Goal: Task Accomplishment & Management: Use online tool/utility

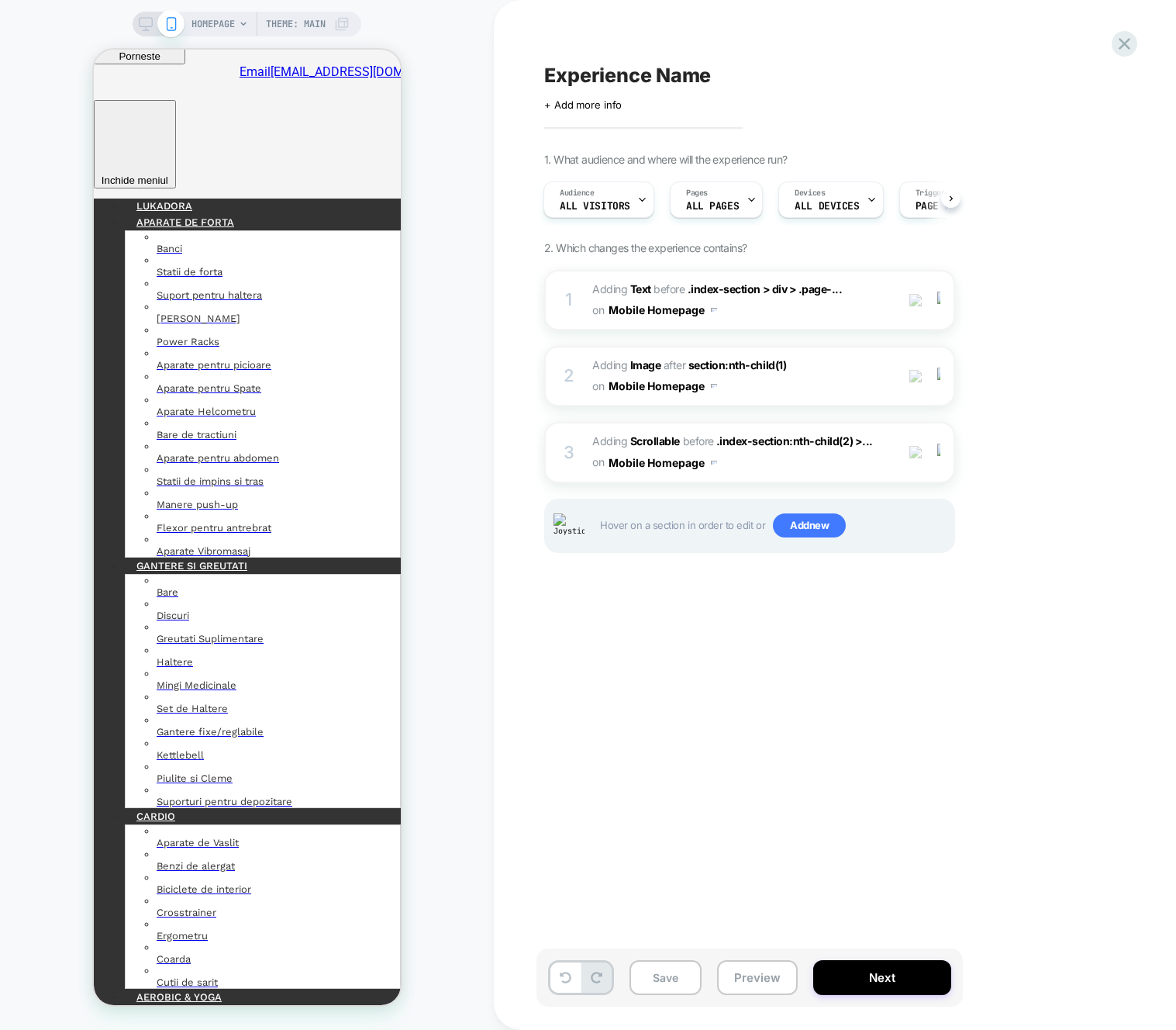
scroll to position [0, 1]
click at [824, 16] on div "Experience Name Click to edit experience details + Add more info 1. What audien…" at bounding box center [827, 515] width 581 height 999
drag, startPoint x: 822, startPoint y: 18, endPoint x: 820, endPoint y: 3, distance: 15.1
click at [822, 18] on div "Experience Name Click to edit experience details + Add more info 1. What audien…" at bounding box center [827, 515] width 581 height 999
click at [1142, 36] on div "Experience Name Click to edit experience details + Add more info 1. What audien…" at bounding box center [835, 515] width 682 height 1030
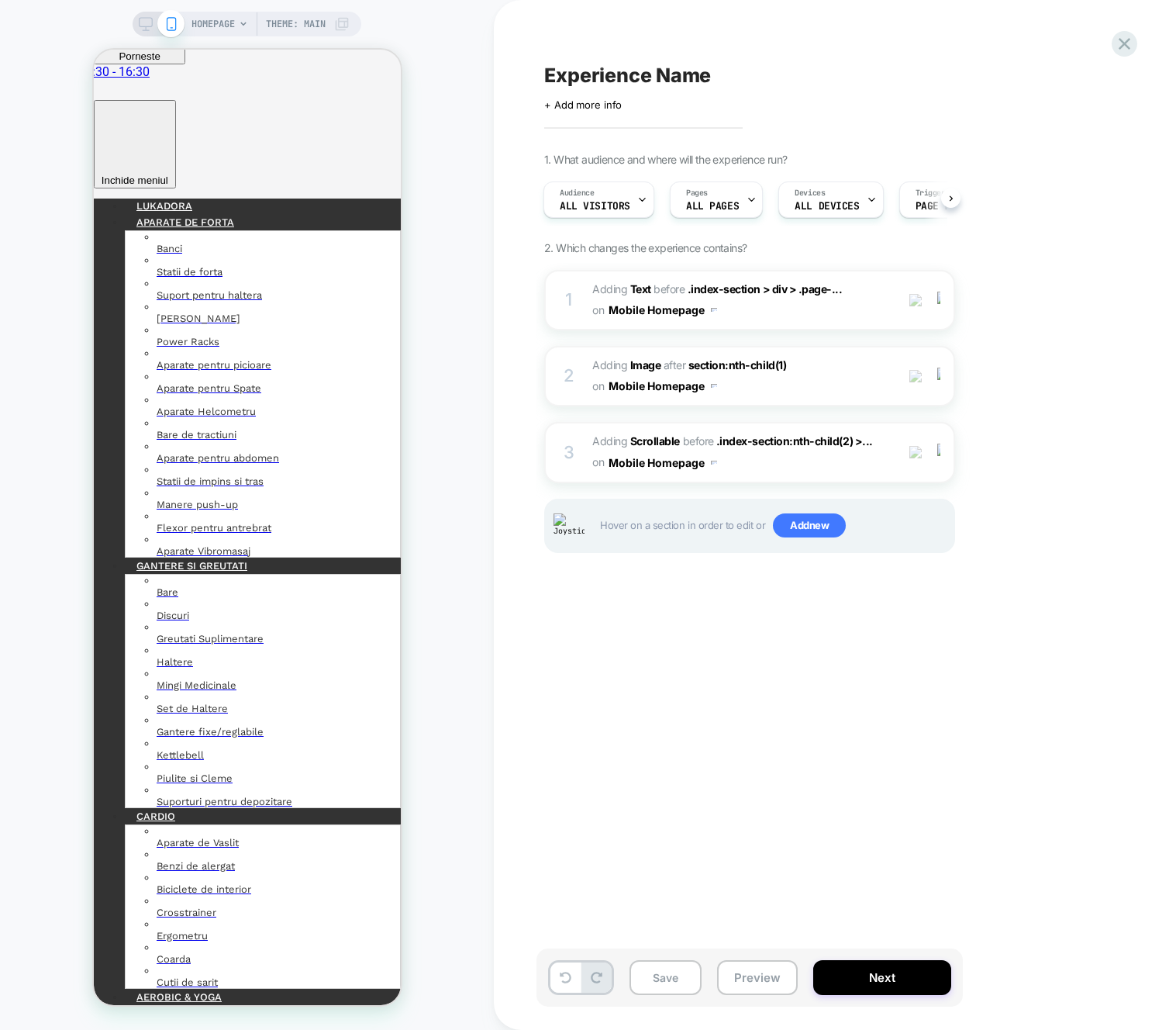
click at [1138, 36] on div "Experience Name Click to edit experience details + Add more info 1. What audien…" at bounding box center [835, 515] width 682 height 1030
click at [1130, 41] on icon at bounding box center [1124, 43] width 21 height 21
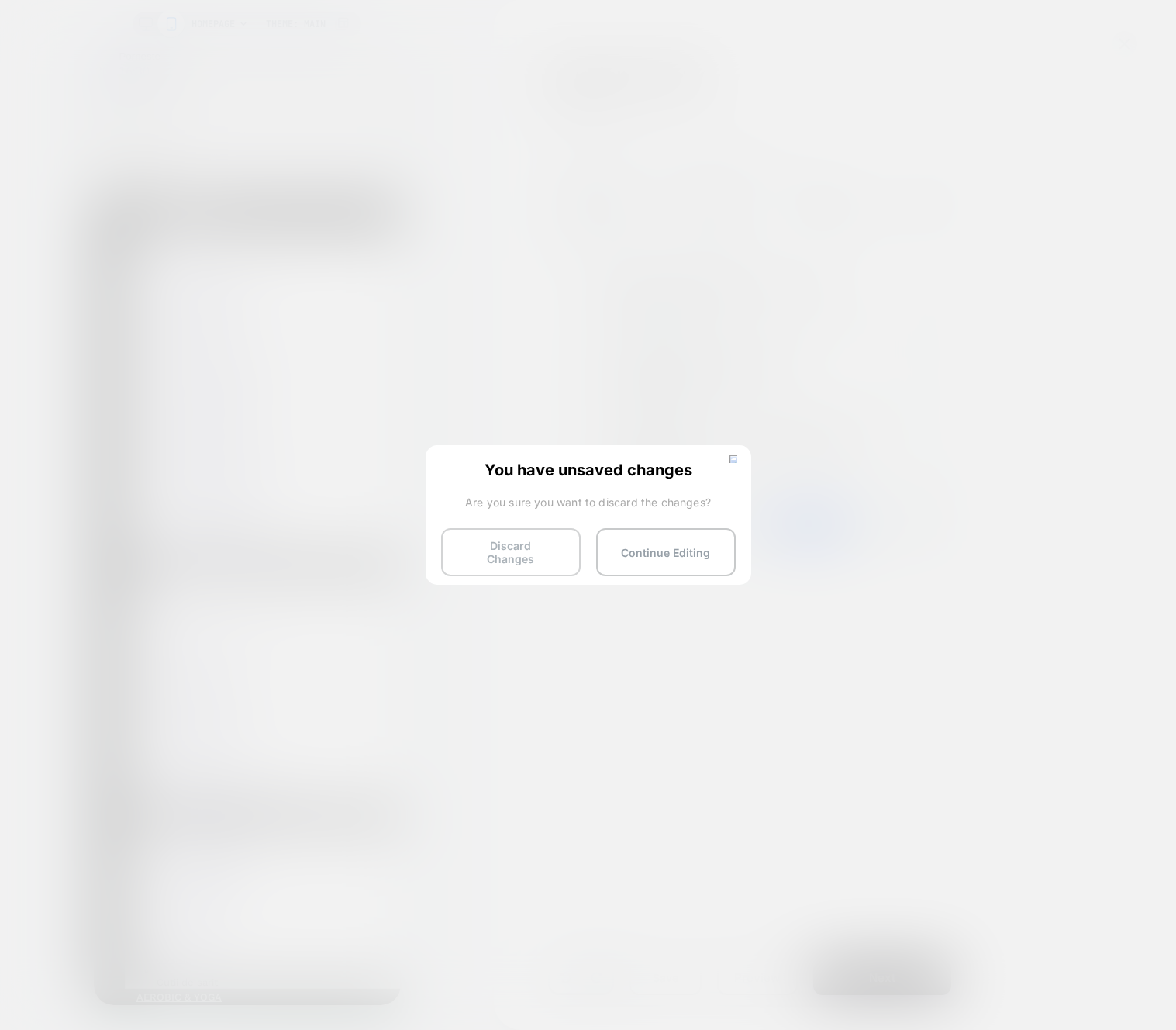
click at [537, 552] on button "Discard Changes" at bounding box center [511, 552] width 140 height 48
